Goal: Task Accomplishment & Management: Use online tool/utility

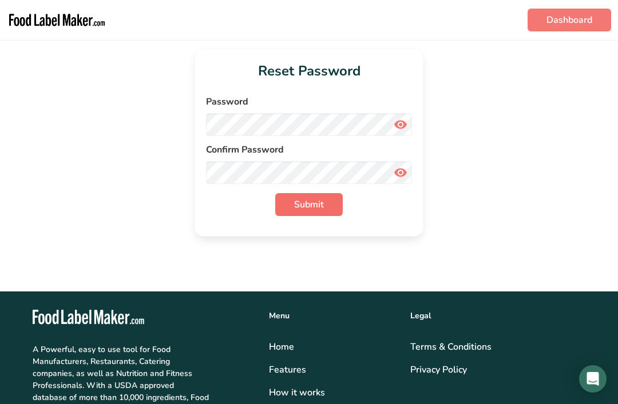
click at [318, 205] on span "Submit" at bounding box center [309, 205] width 30 height 14
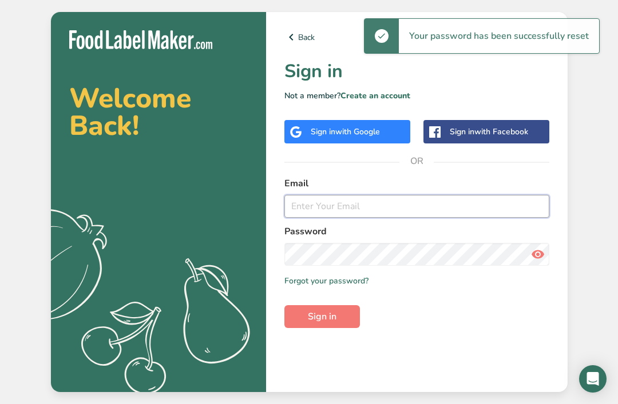
click at [452, 218] on input "email" at bounding box center [416, 206] width 265 height 23
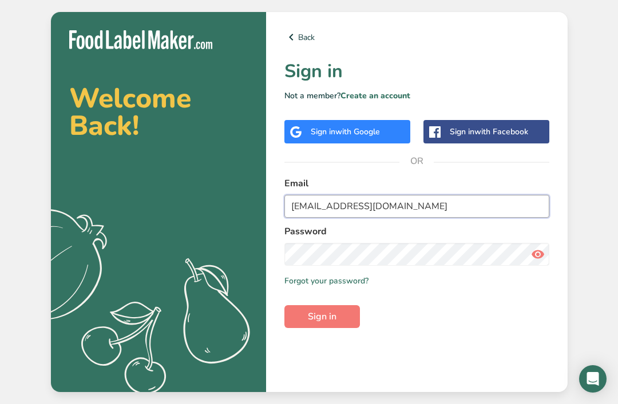
type input "[EMAIL_ADDRESS][DOMAIN_NAME]"
click at [333, 324] on span "Sign in" at bounding box center [322, 317] width 29 height 14
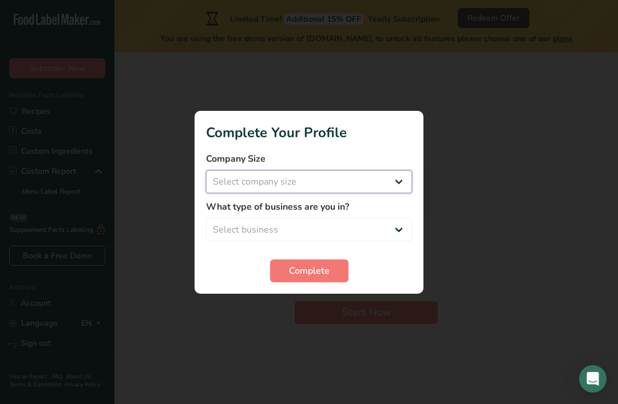
click at [394, 183] on select "Select company size Fewer than 10 Employees 10 to 50 Employees 51 to 500 Employ…" at bounding box center [309, 181] width 206 height 23
select select "1"
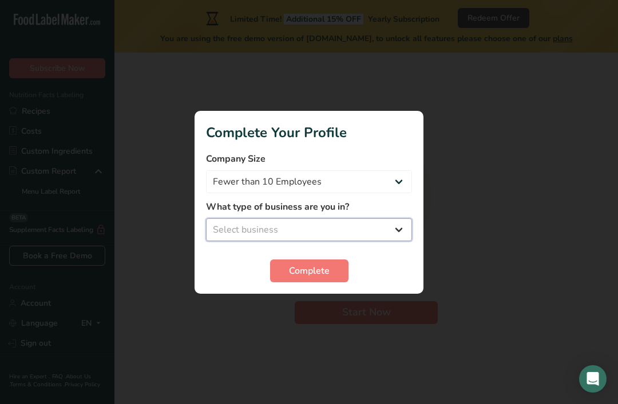
click at [395, 233] on select "Select business Packaged Food Manufacturer Restaurant & Cafe Bakery Meal Plans …" at bounding box center [309, 230] width 206 height 23
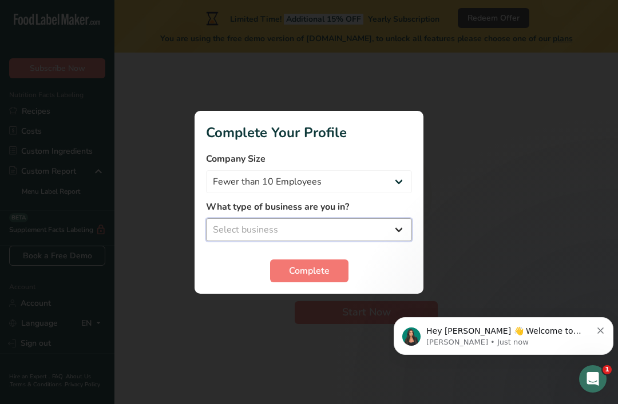
select select "4"
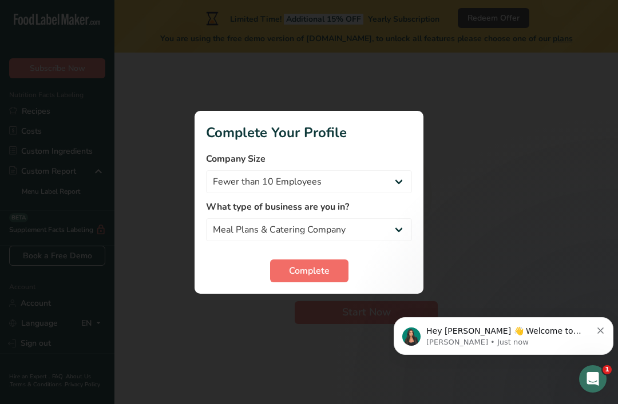
click at [320, 275] on span "Complete" at bounding box center [309, 271] width 41 height 14
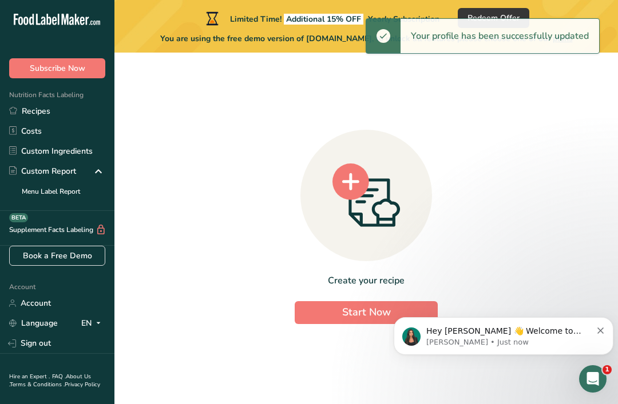
scroll to position [37, 0]
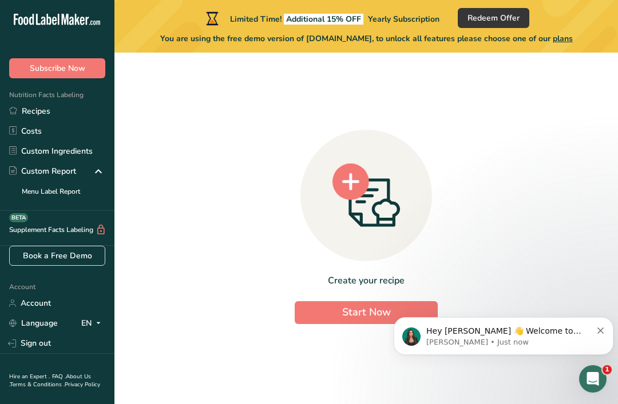
click html "Hey [PERSON_NAME] 👋 Welcome to Food Label Maker🙌 Take a look around! If you hav…"
click at [599, 328] on button "Dismiss notification" at bounding box center [600, 329] width 7 height 9
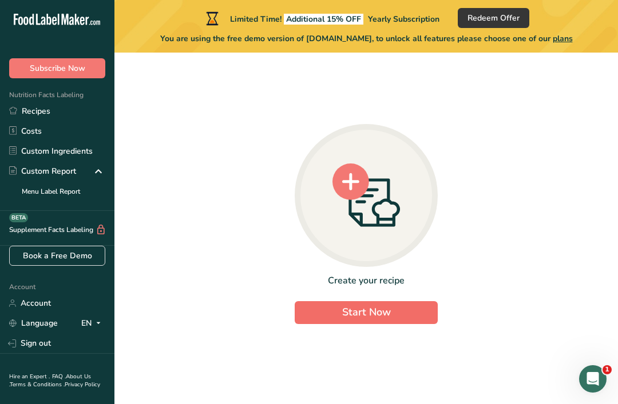
click at [387, 304] on button "Start Now" at bounding box center [366, 312] width 143 height 23
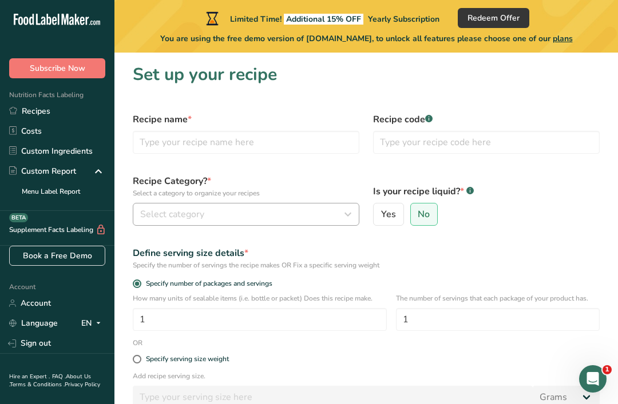
click at [344, 221] on icon "button" at bounding box center [348, 214] width 14 height 21
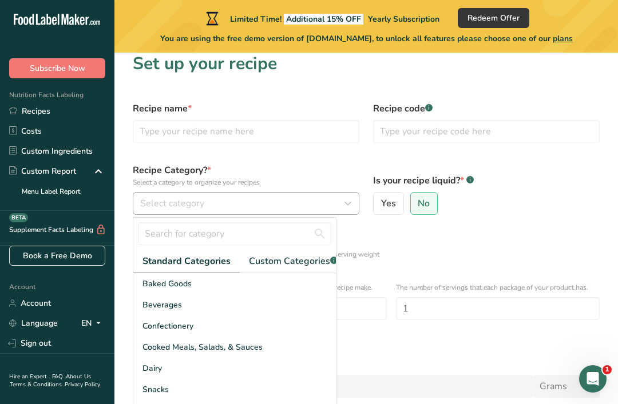
scroll to position [8, 0]
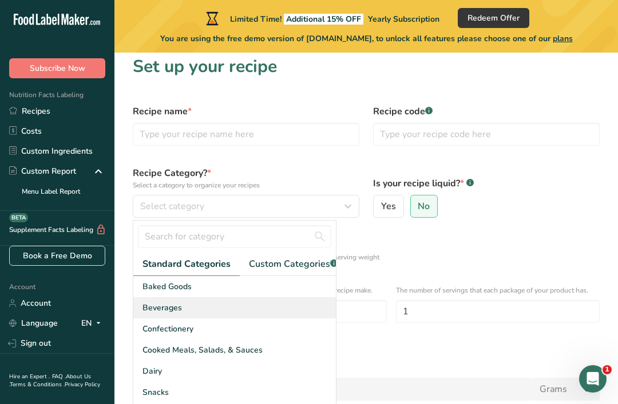
click at [187, 315] on div "Beverages" at bounding box center [234, 307] width 202 height 21
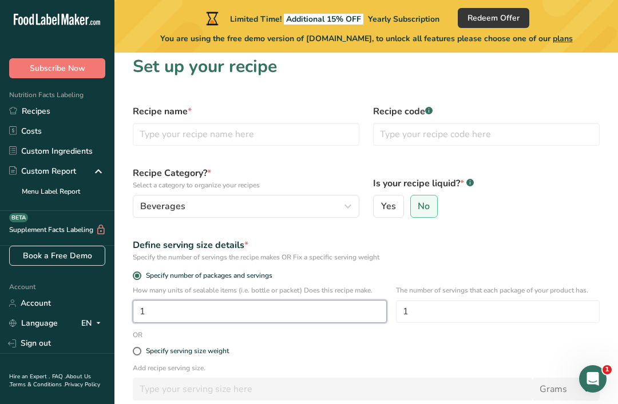
click at [293, 316] on input "1" at bounding box center [260, 311] width 254 height 23
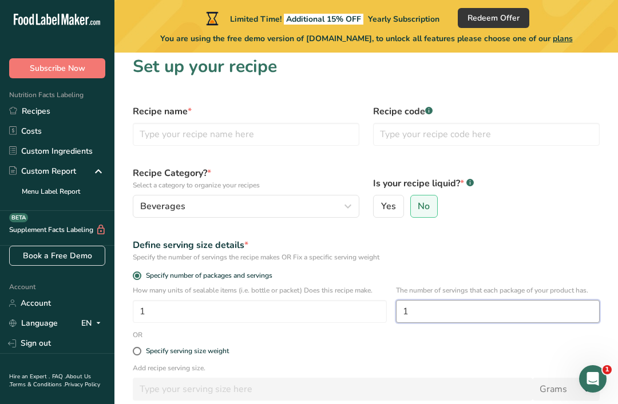
click at [448, 319] on input "1" at bounding box center [498, 311] width 204 height 23
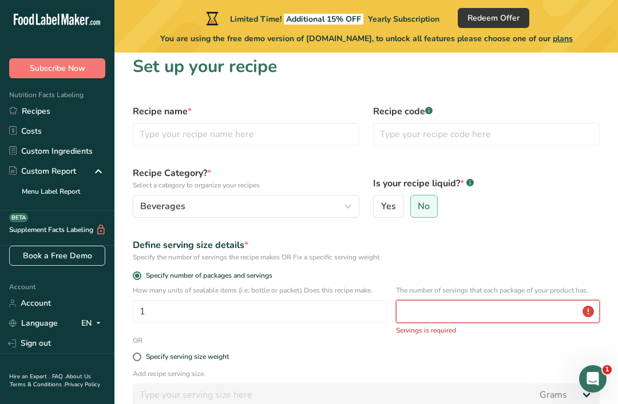
type input "1"
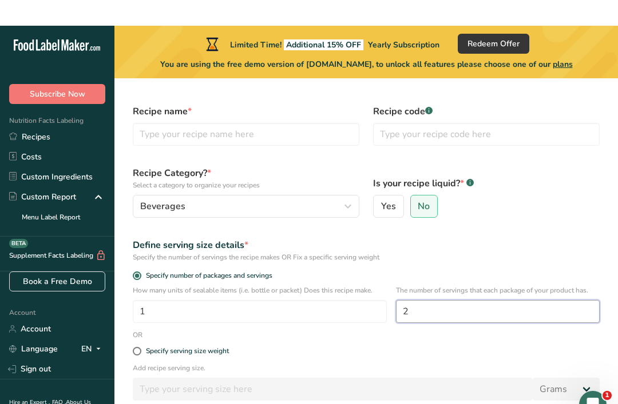
scroll to position [38, 0]
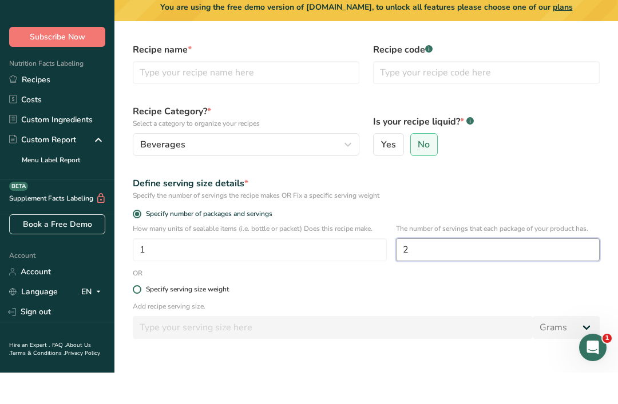
type input "2"
click at [137, 317] on span at bounding box center [137, 321] width 9 height 9
click at [137, 317] on input "Specify serving size weight" at bounding box center [136, 320] width 7 height 7
radio input "true"
radio input "false"
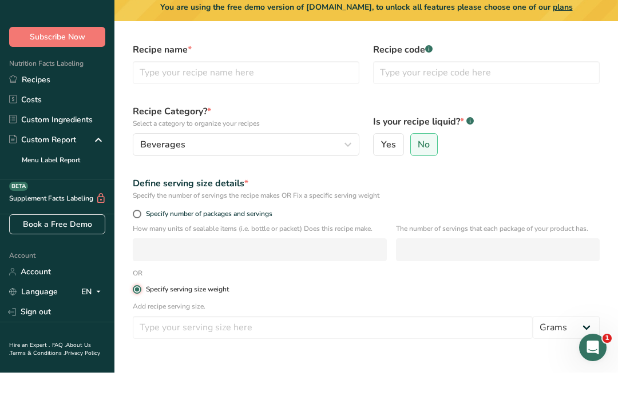
scroll to position [70, 0]
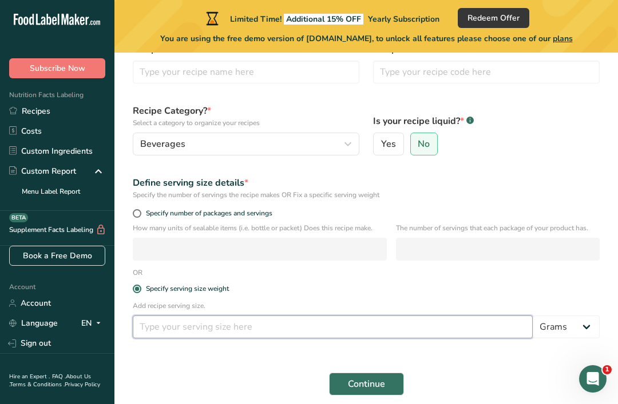
click at [358, 329] on input "number" at bounding box center [333, 327] width 400 height 23
type input "16"
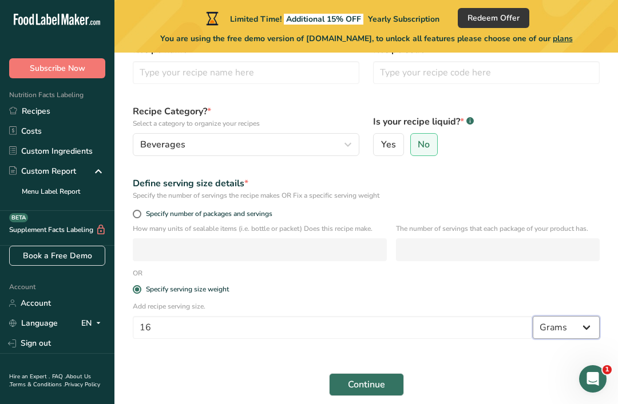
click at [587, 327] on select "Grams kg mg mcg lb oz l mL fl oz tbsp tsp cup qt gallon" at bounding box center [566, 327] width 67 height 23
select select "5"
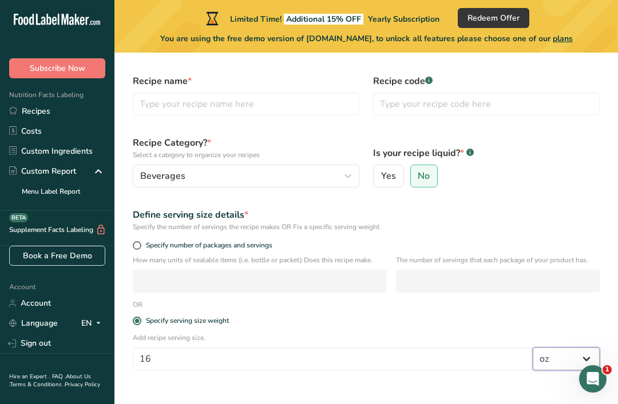
scroll to position [80, 0]
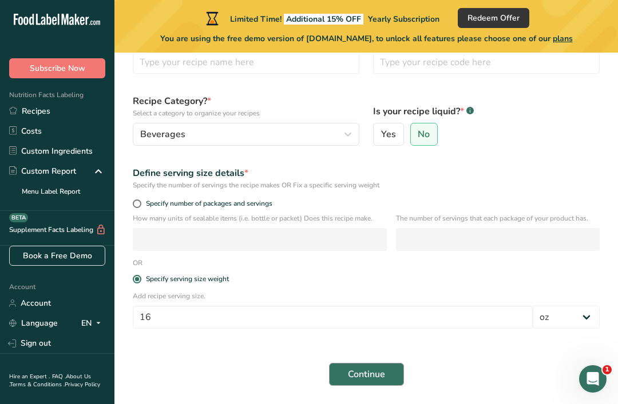
click at [382, 386] on button "Continue" at bounding box center [366, 374] width 75 height 23
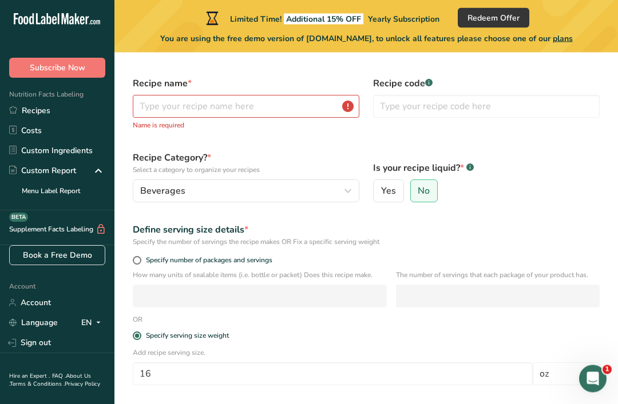
scroll to position [0, 0]
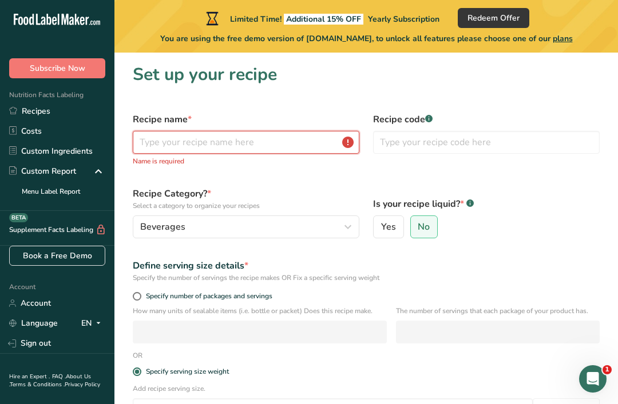
click at [280, 153] on input "text" at bounding box center [246, 142] width 227 height 23
click at [347, 144] on input "text" at bounding box center [246, 142] width 227 height 23
click at [353, 140] on input "text" at bounding box center [246, 142] width 227 height 23
click at [340, 147] on input "text" at bounding box center [246, 142] width 227 height 23
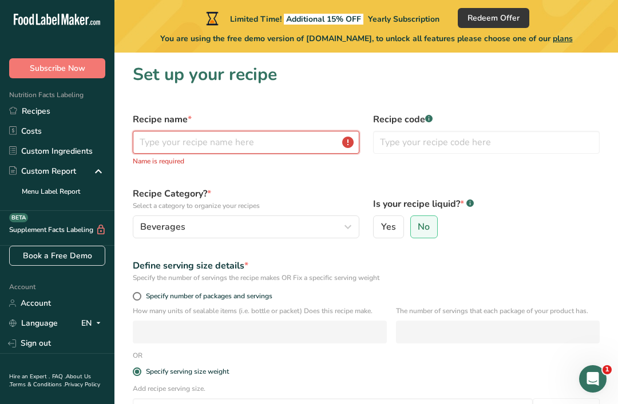
click at [345, 145] on input "text" at bounding box center [246, 142] width 227 height 23
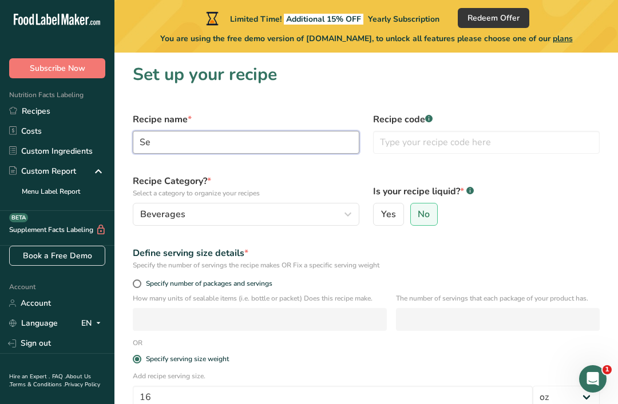
type input "S"
type input "Mango Pineapple ginger"
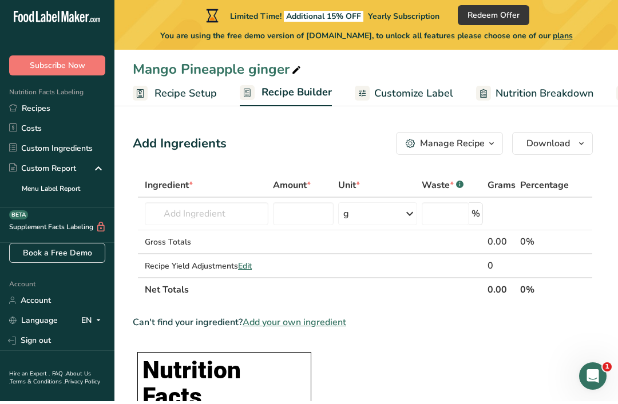
scroll to position [3, 0]
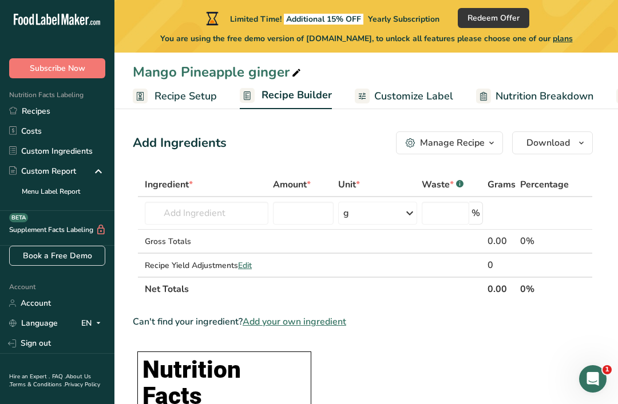
click at [490, 147] on icon "button" at bounding box center [491, 143] width 9 height 14
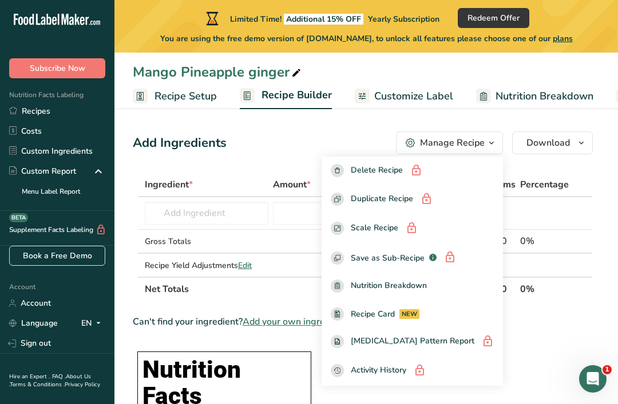
click at [560, 179] on span "Percentage" at bounding box center [544, 185] width 49 height 14
click at [351, 148] on div "Add Ingredients Manage Recipe Delete Recipe Duplicate Recipe Scale Recipe Save …" at bounding box center [363, 143] width 460 height 23
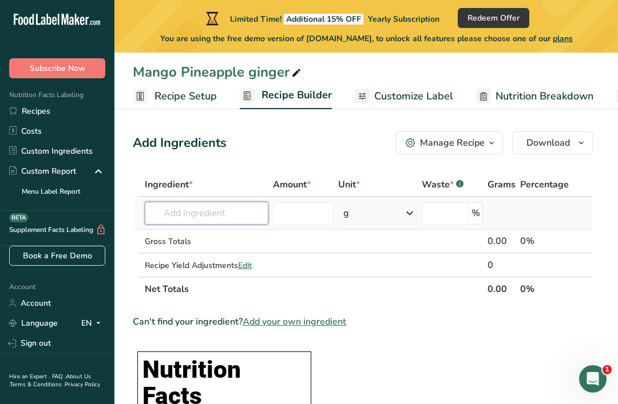
click at [237, 216] on input "text" at bounding box center [207, 213] width 124 height 23
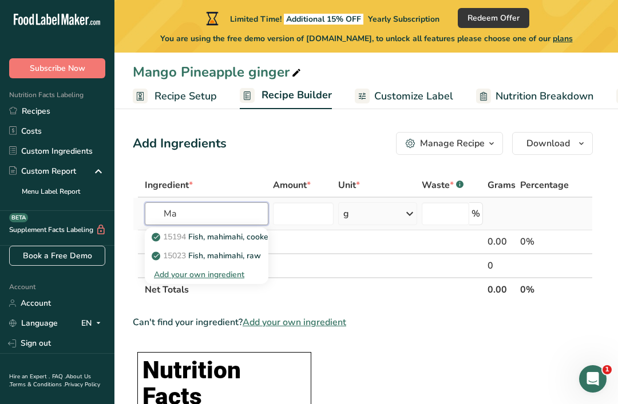
type input "M"
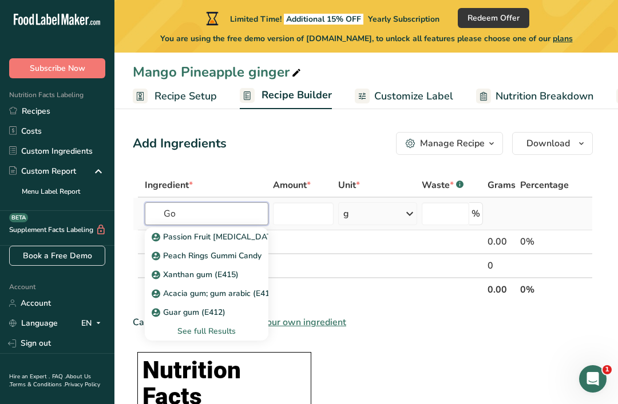
type input "G"
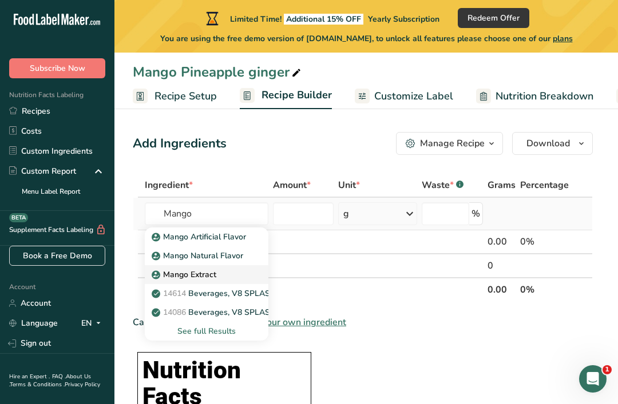
click at [240, 275] on div "Mango Extract" at bounding box center [197, 275] width 87 height 12
type input "Mango Extract"
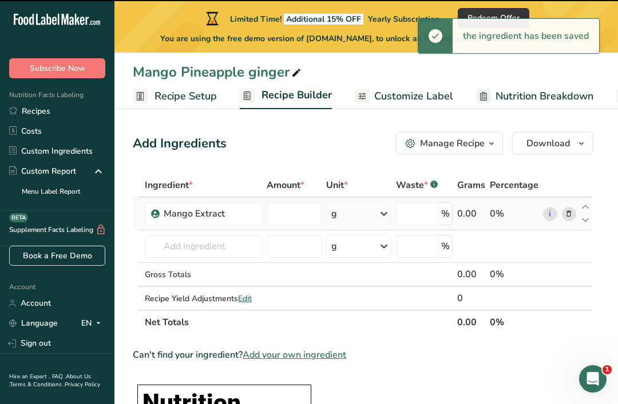
type input "0"
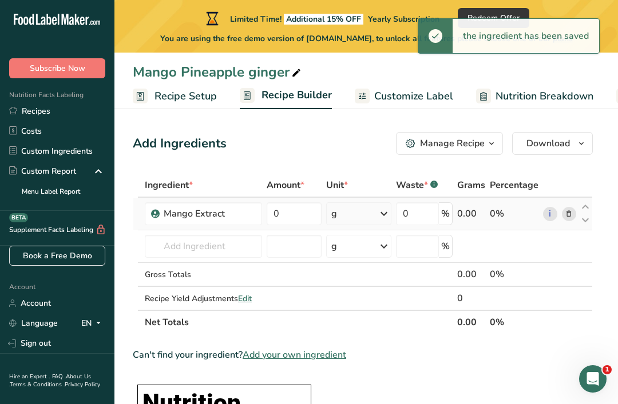
scroll to position [3, 0]
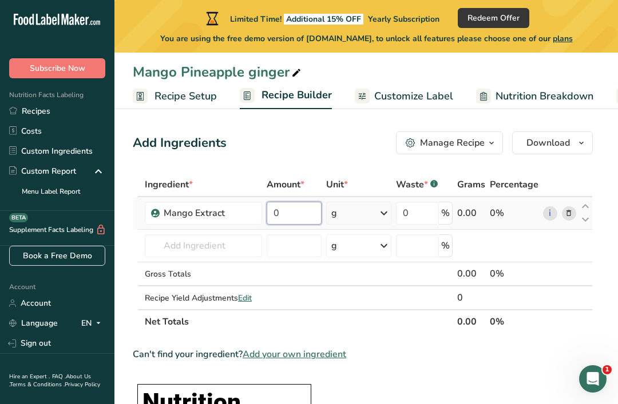
click at [312, 210] on input "0" at bounding box center [294, 213] width 55 height 23
click at [388, 210] on div "Ingredient * Amount * Unit * Waste * .a-a{fill:#347362;}.b-a{fill:#fff;} Grams …" at bounding box center [363, 253] width 460 height 161
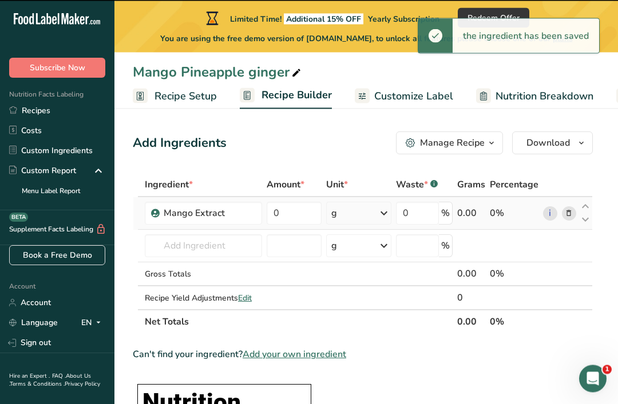
scroll to position [3, 0]
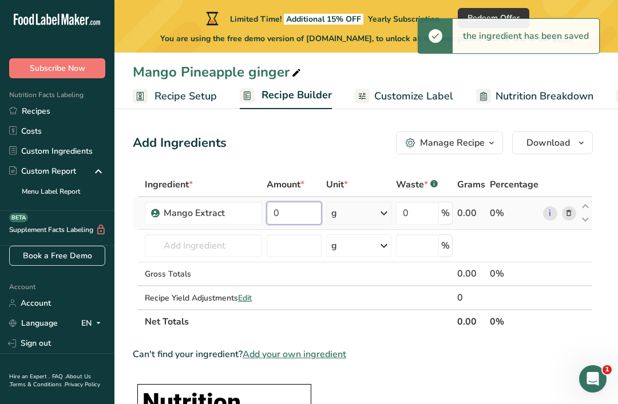
click at [303, 215] on input "0" at bounding box center [294, 213] width 55 height 23
click at [384, 210] on div "Ingredient * Amount * Unit * Waste * .a-a{fill:#347362;}.b-a{fill:#fff;} Grams …" at bounding box center [363, 253] width 460 height 161
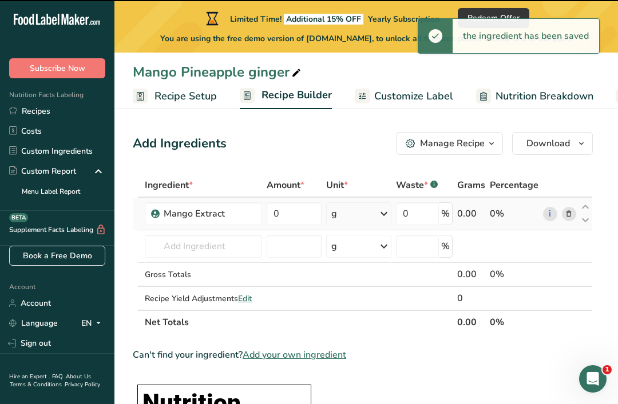
scroll to position [3, 0]
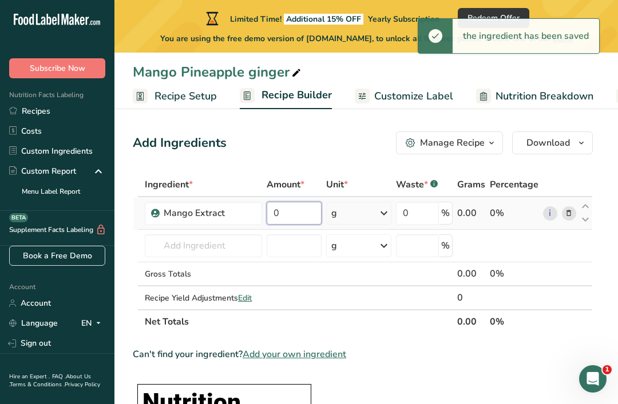
click at [302, 209] on input "0" at bounding box center [294, 213] width 55 height 23
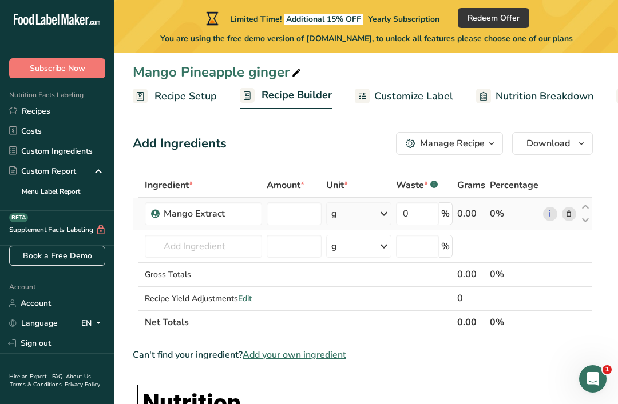
click at [392, 211] on div "Ingredient * Amount * Unit * Waste * .a-a{fill:#347362;}.b-a{fill:#fff;} Grams …" at bounding box center [363, 253] width 460 height 161
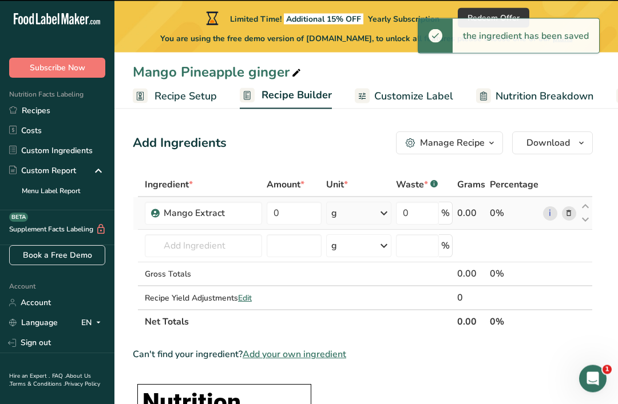
scroll to position [3, 0]
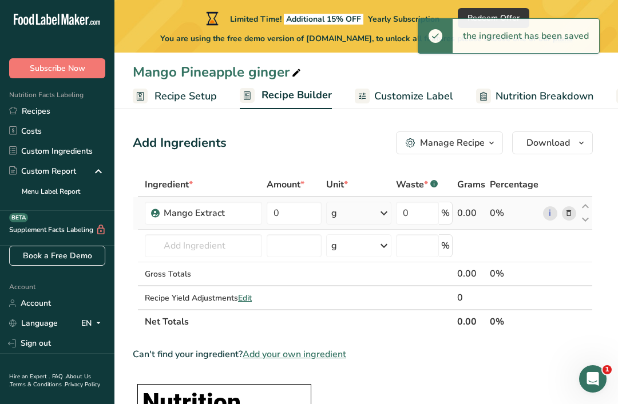
click at [391, 209] on icon at bounding box center [384, 213] width 14 height 21
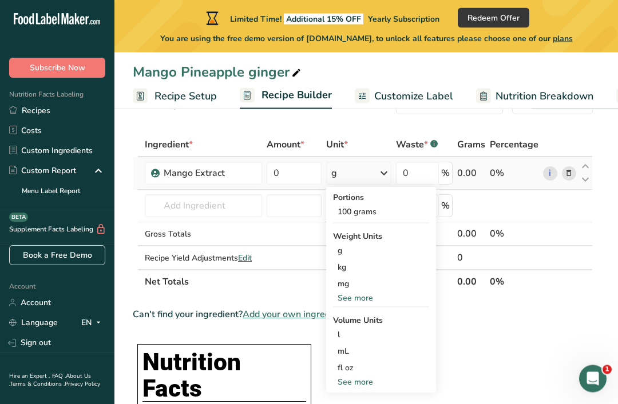
scroll to position [46, 0]
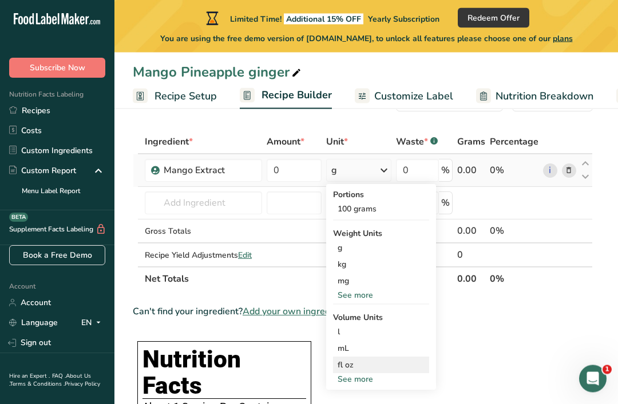
click at [360, 365] on div "fl oz" at bounding box center [380, 366] width 87 height 12
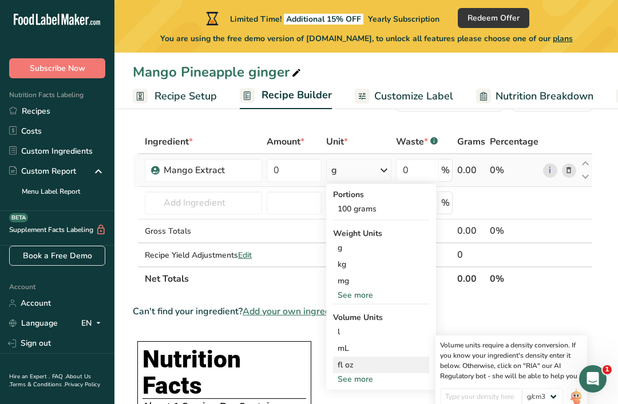
click at [386, 362] on div "fl oz" at bounding box center [380, 365] width 87 height 12
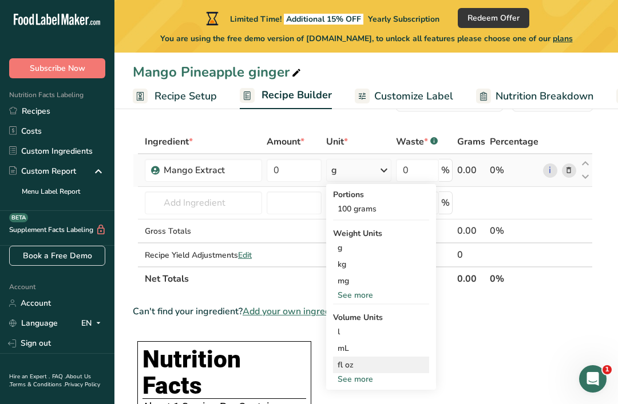
click at [391, 363] on div "fl oz" at bounding box center [380, 365] width 87 height 12
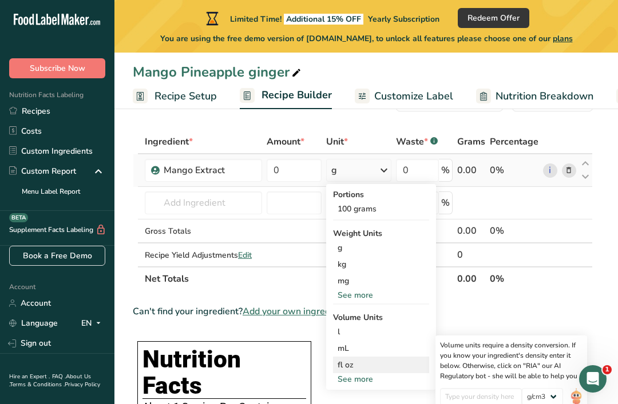
click at [393, 366] on div "fl oz" at bounding box center [380, 365] width 87 height 12
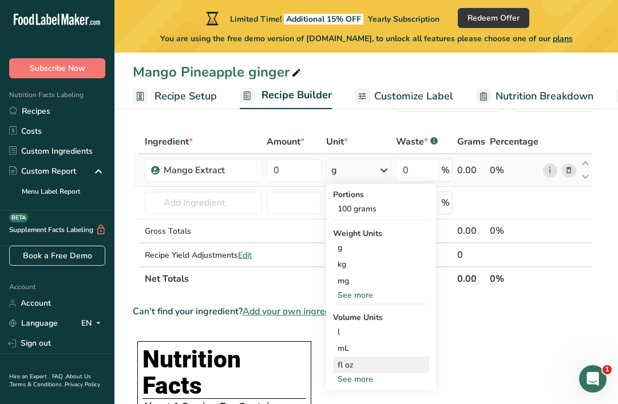
click at [396, 365] on div "fl oz" at bounding box center [380, 365] width 87 height 12
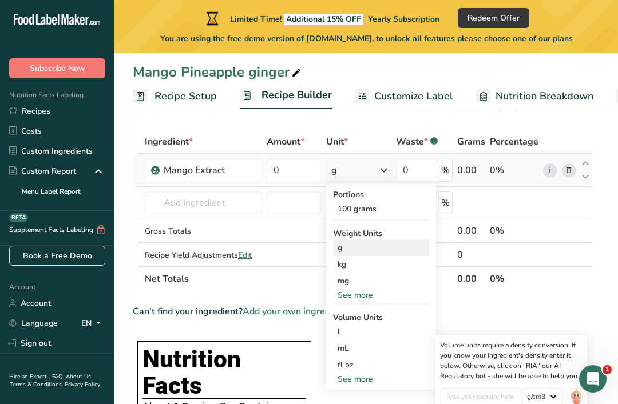
click at [383, 252] on div "g" at bounding box center [381, 248] width 96 height 17
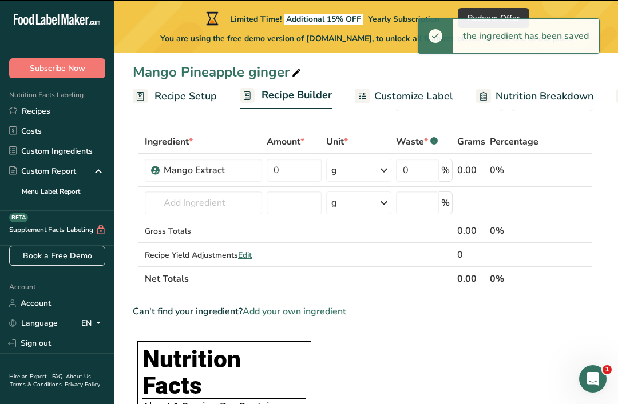
click at [379, 272] on th "Net Totals" at bounding box center [298, 279] width 312 height 24
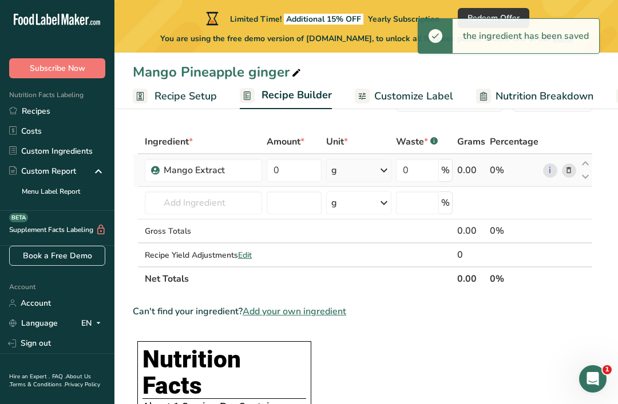
click at [386, 173] on icon at bounding box center [384, 170] width 14 height 21
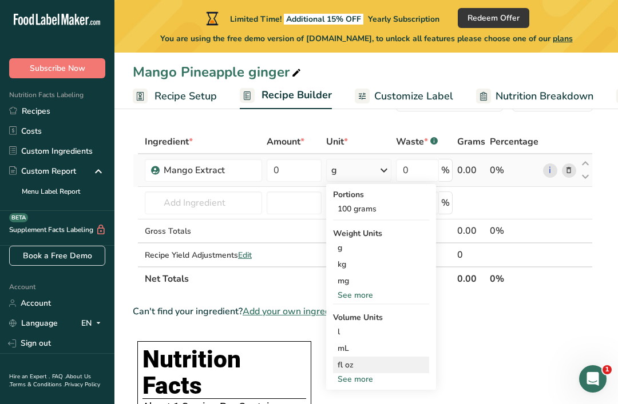
click at [368, 364] on div "fl oz" at bounding box center [380, 365] width 87 height 12
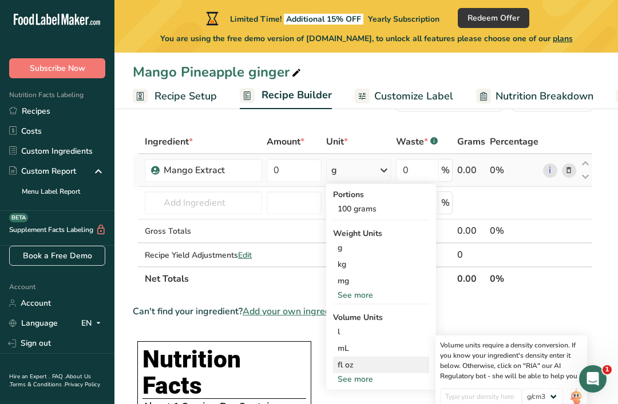
click at [383, 370] on div "fl oz" at bounding box center [380, 365] width 87 height 12
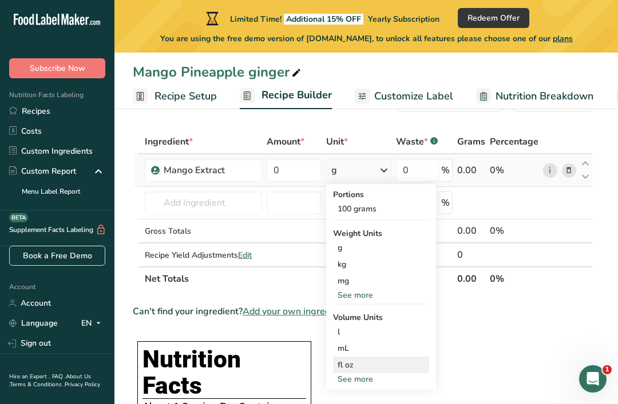
click at [344, 364] on div "fl oz" at bounding box center [380, 365] width 87 height 12
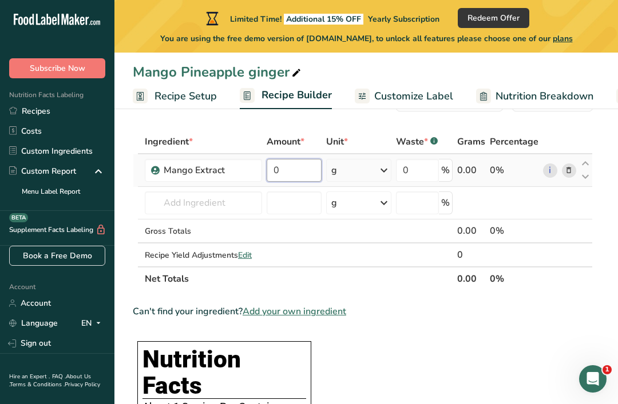
click at [308, 175] on input "0" at bounding box center [294, 170] width 55 height 23
type input "5"
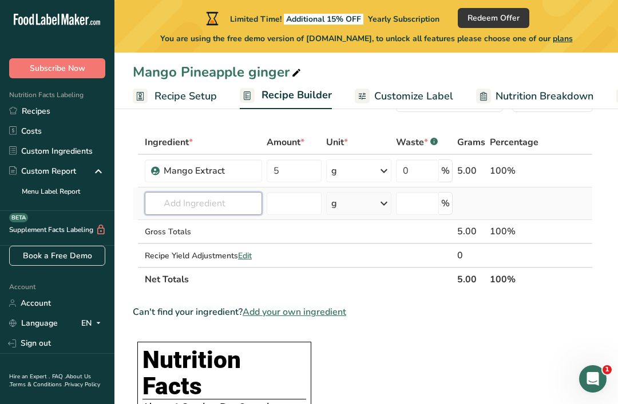
click at [251, 201] on input "text" at bounding box center [203, 203] width 117 height 23
type input "A"
type input "O"
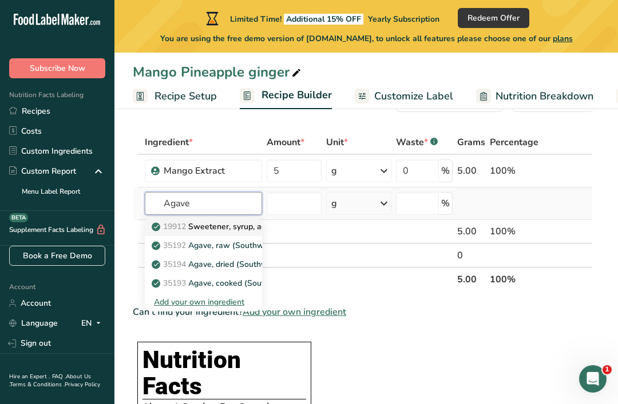
type input "Agave"
click at [252, 227] on p "19912 Sweetener, syrup, agave" at bounding box center [216, 227] width 125 height 12
type input "Sweetener, syrup, agave"
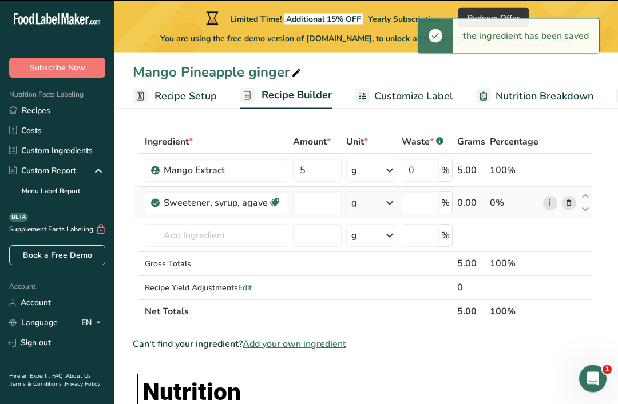
type input "0"
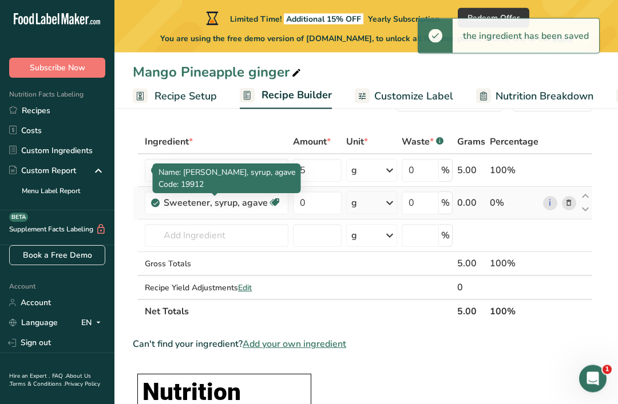
scroll to position [46, 0]
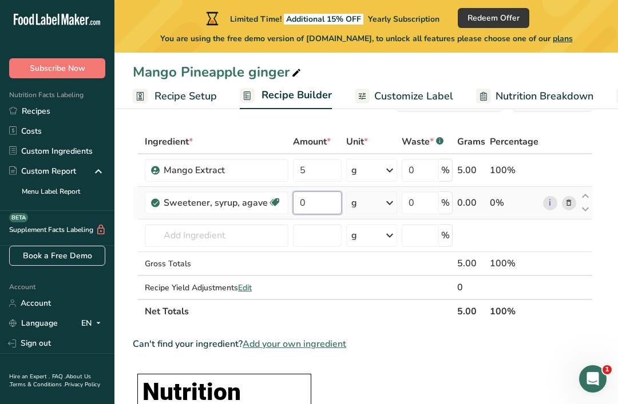
click at [308, 209] on input "0" at bounding box center [317, 203] width 49 height 23
type input "2"
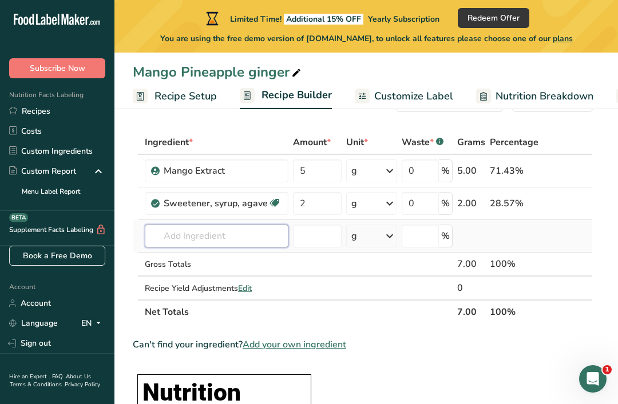
click at [210, 239] on input "text" at bounding box center [217, 236] width 144 height 23
type input "Coldpress g"
click at [179, 280] on div "Add your own ingredient" at bounding box center [216, 278] width 125 height 12
